Goal: Find specific page/section: Find specific page/section

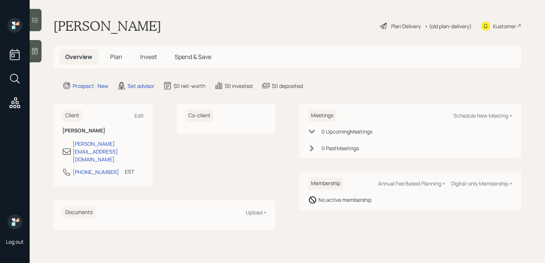
click at [36, 49] on icon at bounding box center [35, 51] width 6 height 6
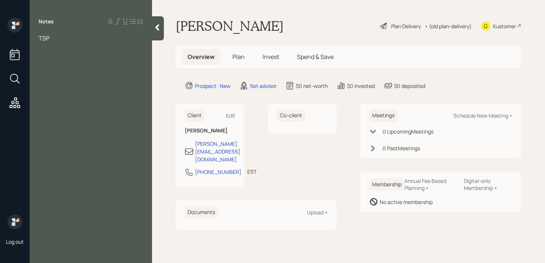
click at [41, 41] on span "TSP" at bounding box center [44, 38] width 11 height 8
click at [72, 77] on div "Notes TSP" at bounding box center [91, 136] width 122 height 236
click at [77, 70] on div "TSP" at bounding box center [91, 71] width 105 height 8
click at [113, 80] on div "Notes TSP - 35k" at bounding box center [91, 136] width 122 height 236
drag, startPoint x: 117, startPoint y: 70, endPoint x: 12, endPoint y: 70, distance: 105.0
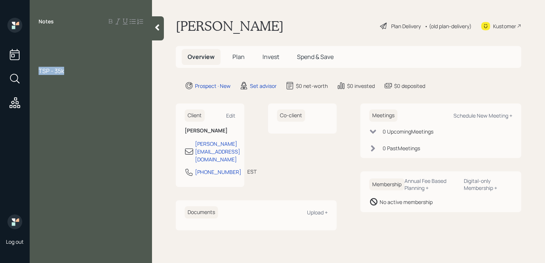
click at [12, 70] on div "Log out Notes TSP - 35k [PERSON_NAME] Plan Delivery • (old plan-delivery) Kusto…" at bounding box center [272, 131] width 545 height 263
click at [56, 69] on span "TSP - 35k" at bounding box center [52, 71] width 26 height 8
click at [62, 41] on div at bounding box center [91, 38] width 105 height 8
click at [506, 26] on div "Kustomer" at bounding box center [505, 26] width 23 height 8
click at [82, 28] on div "Notes SSI TSP - 35k" at bounding box center [91, 136] width 122 height 236
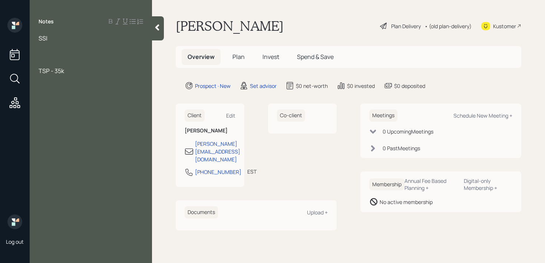
click at [82, 39] on div "SSI" at bounding box center [91, 38] width 105 height 8
